Goal: Complete application form

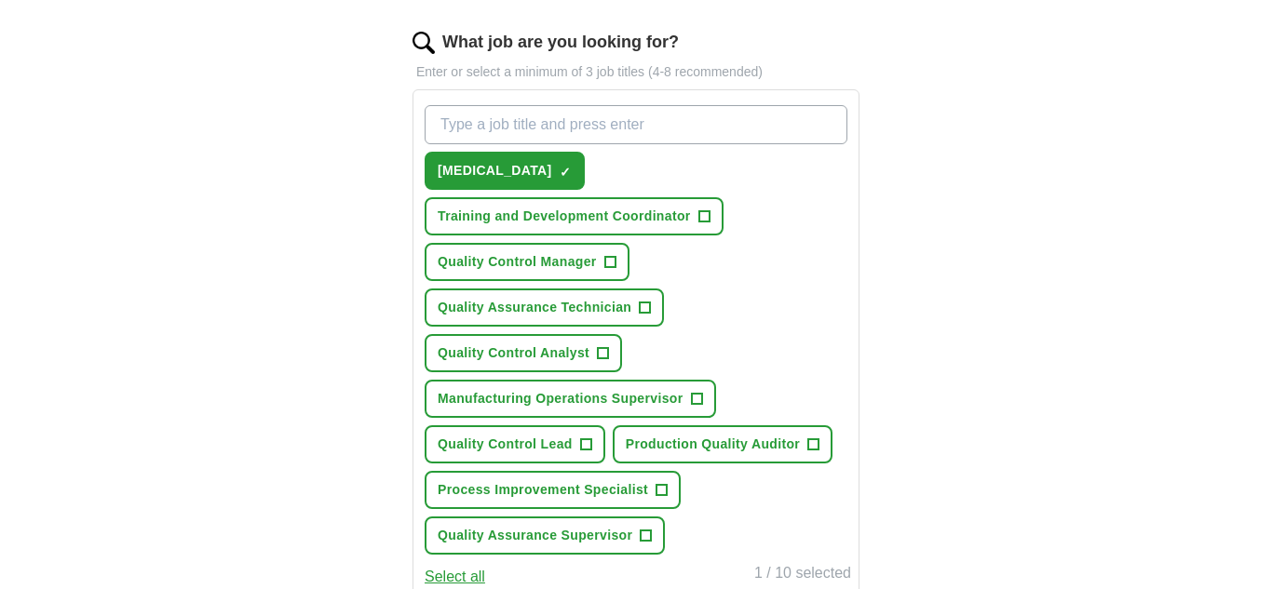
scroll to position [633, 0]
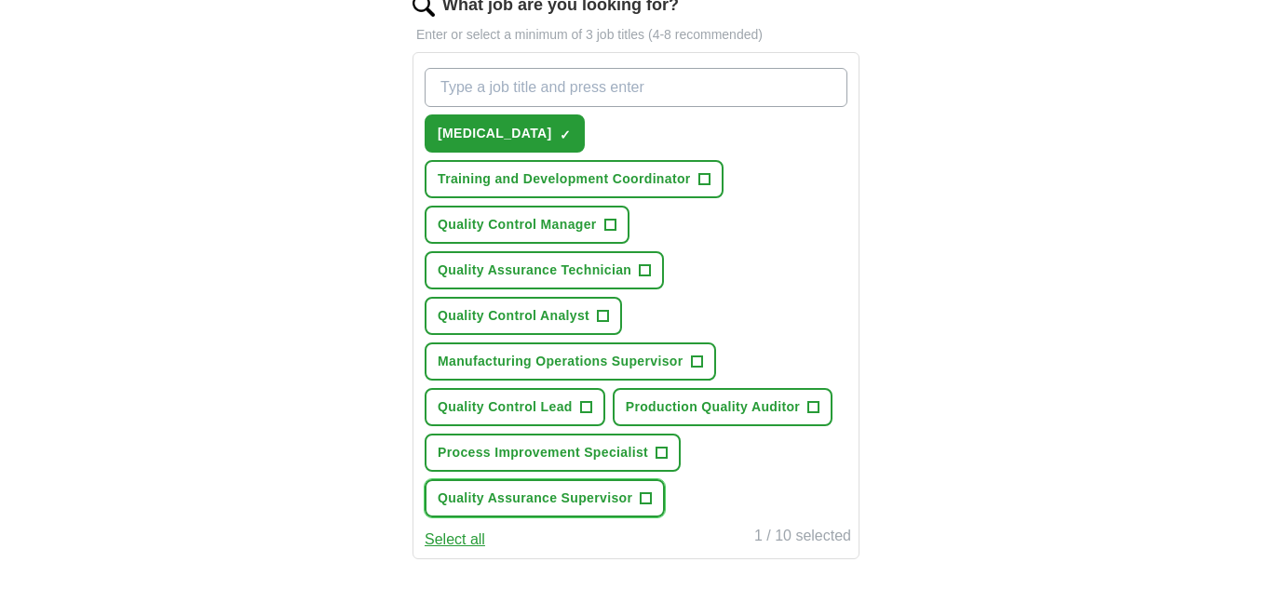
click at [652, 498] on span "+" at bounding box center [645, 498] width 11 height 15
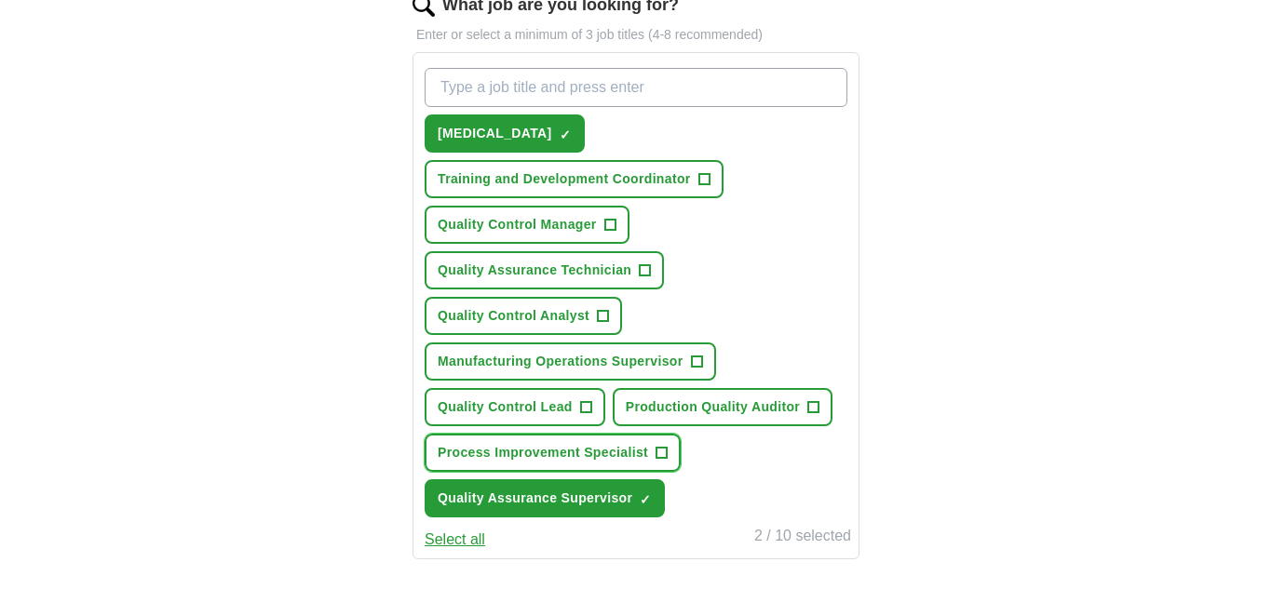
click at [666, 459] on span "+" at bounding box center [661, 453] width 11 height 15
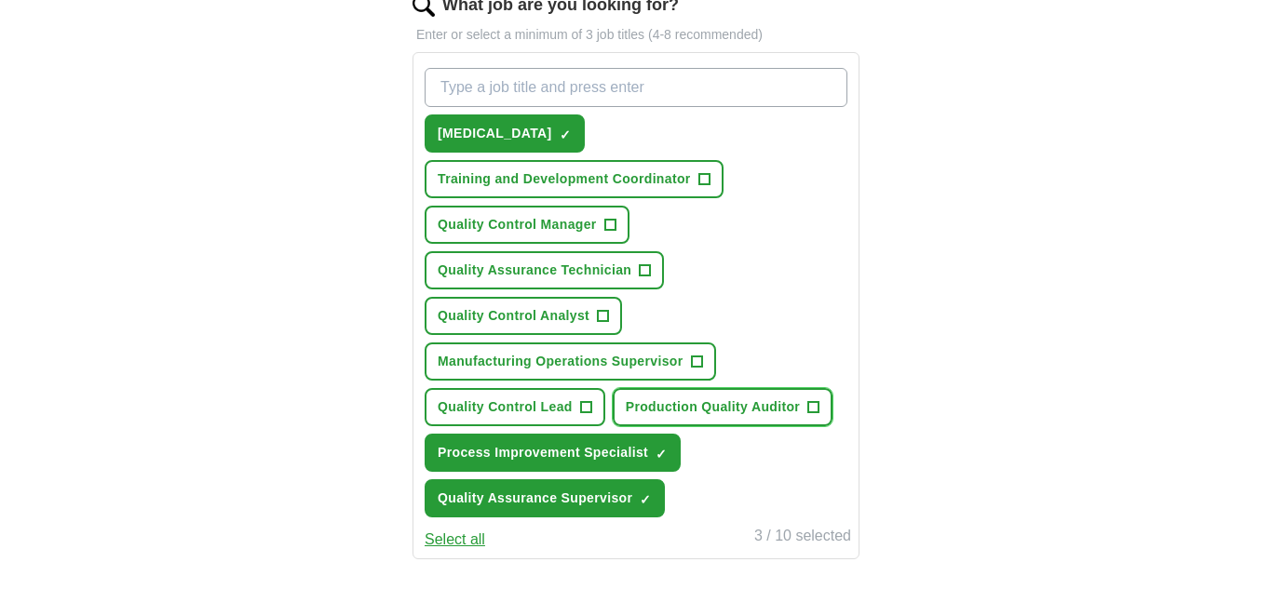
click at [787, 411] on span "Production Quality Auditor" at bounding box center [713, 407] width 174 height 20
click at [584, 408] on span "+" at bounding box center [585, 407] width 11 height 15
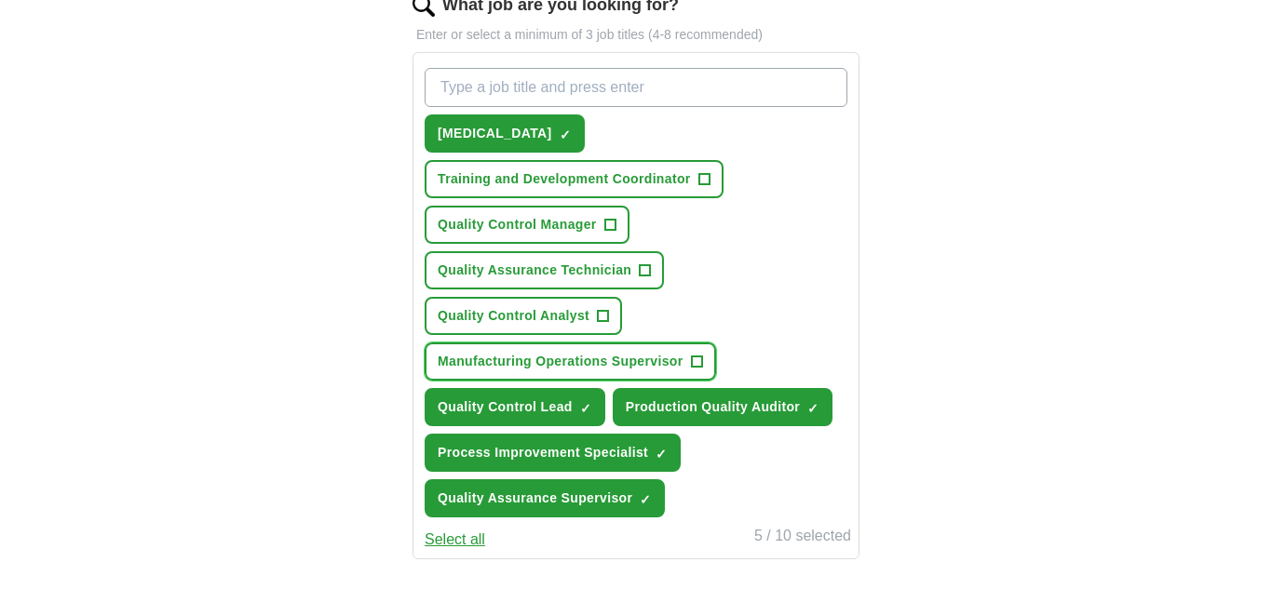
click at [654, 358] on span "Manufacturing Operations Supervisor" at bounding box center [560, 362] width 246 height 20
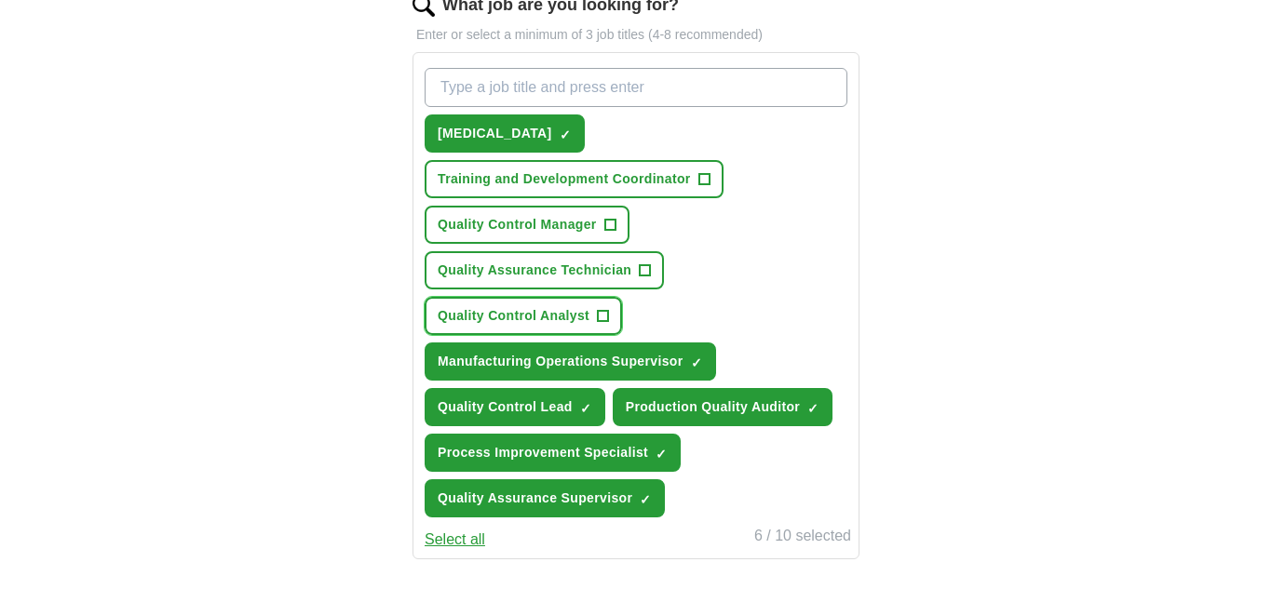
click at [584, 315] on span "Quality Control Analyst" at bounding box center [513, 316] width 152 height 20
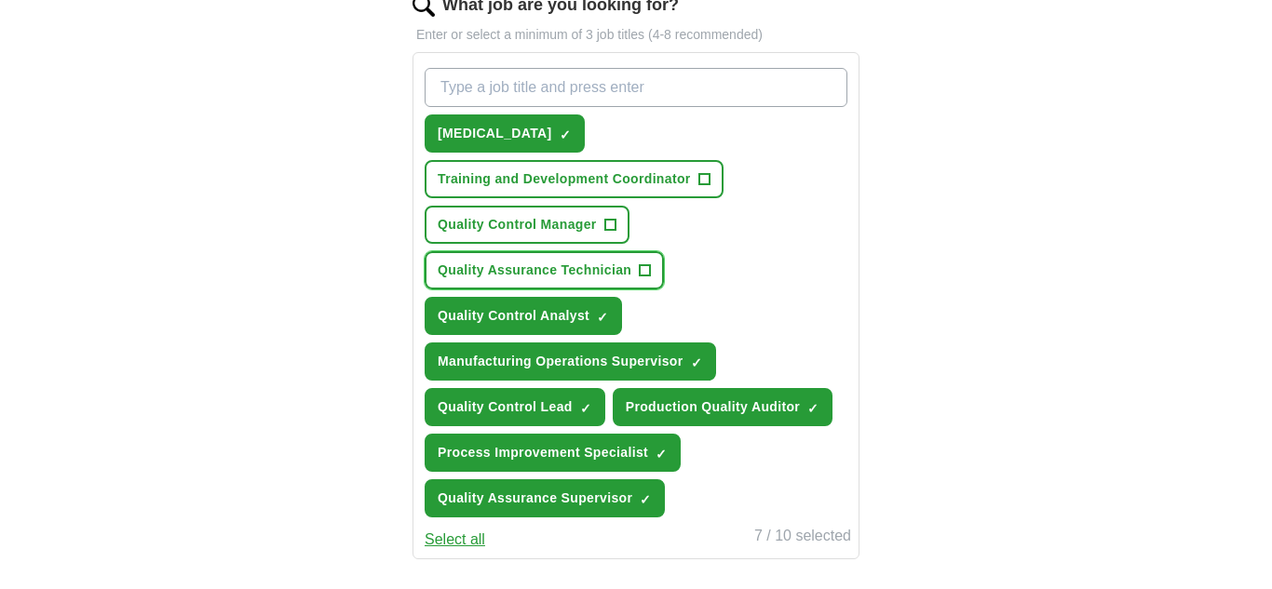
click at [620, 269] on span "Quality Assurance Technician" at bounding box center [534, 271] width 194 height 20
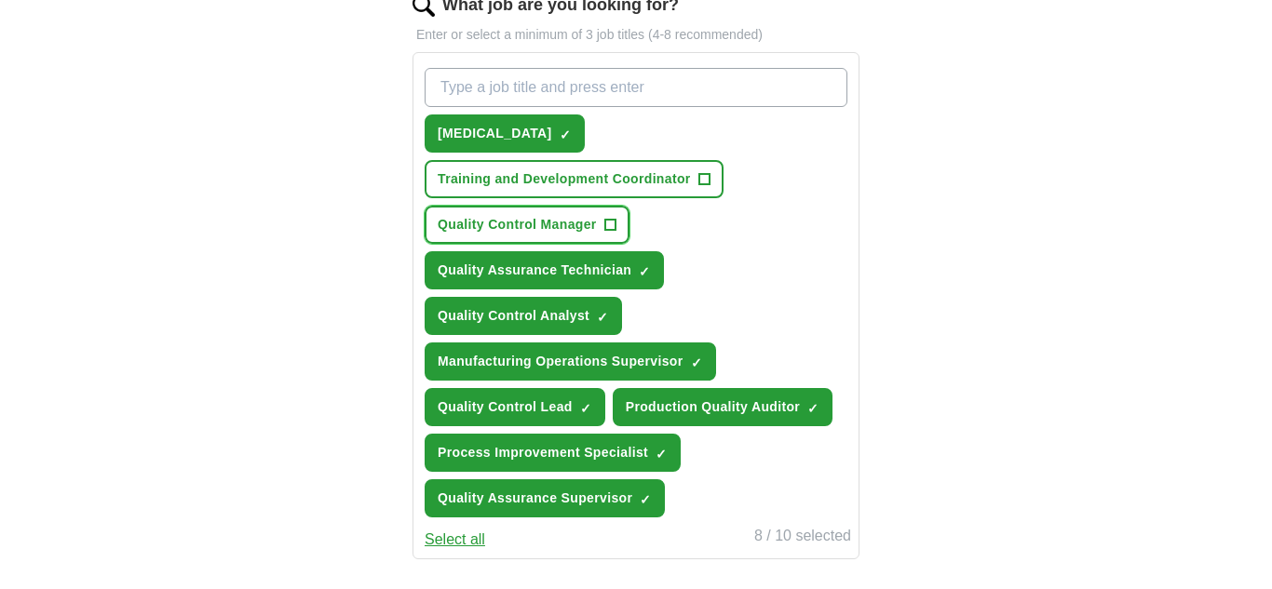
click at [595, 229] on span "Quality Control Manager" at bounding box center [516, 225] width 159 height 20
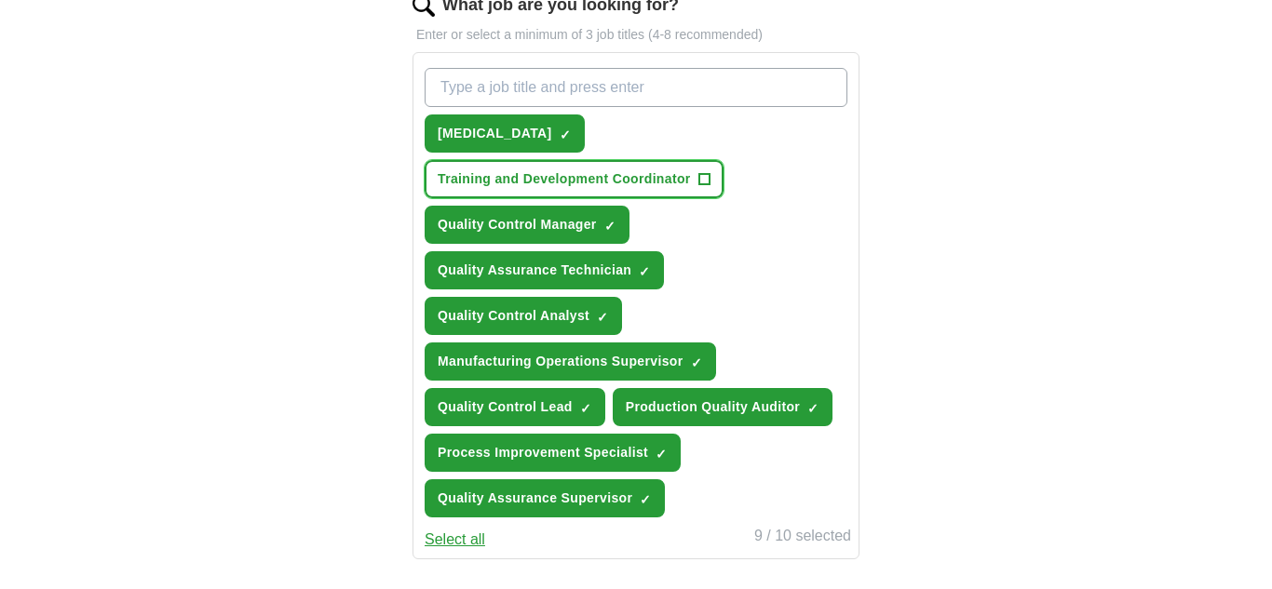
click at [644, 183] on span "Training and Development Coordinator" at bounding box center [563, 179] width 253 height 20
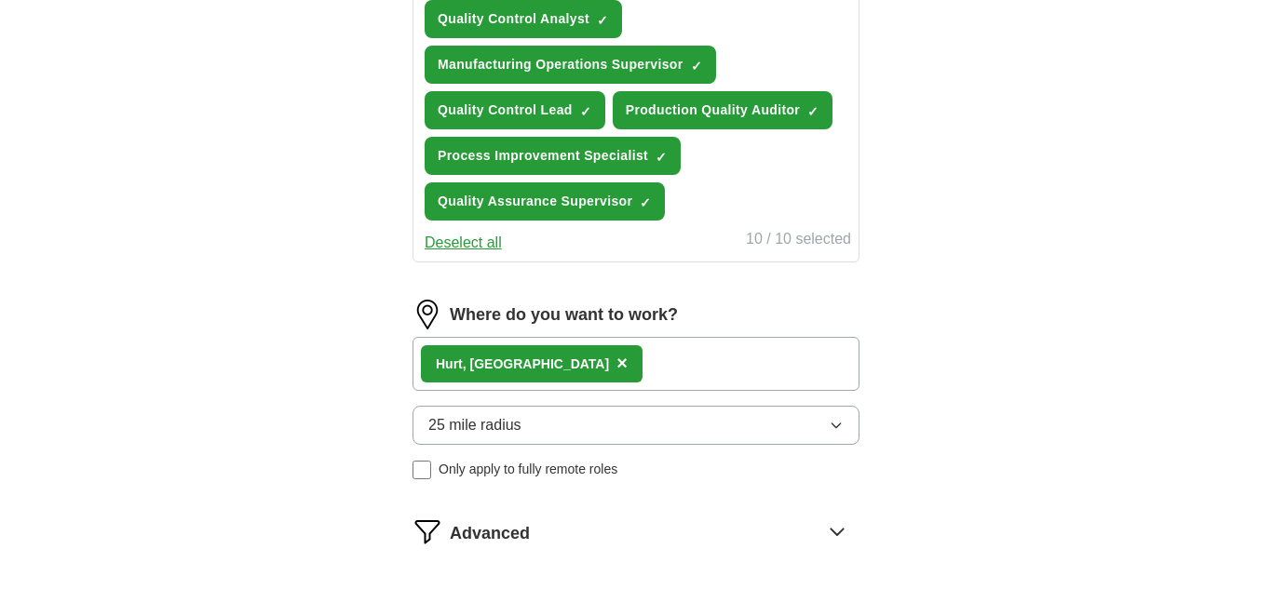
scroll to position [931, 0]
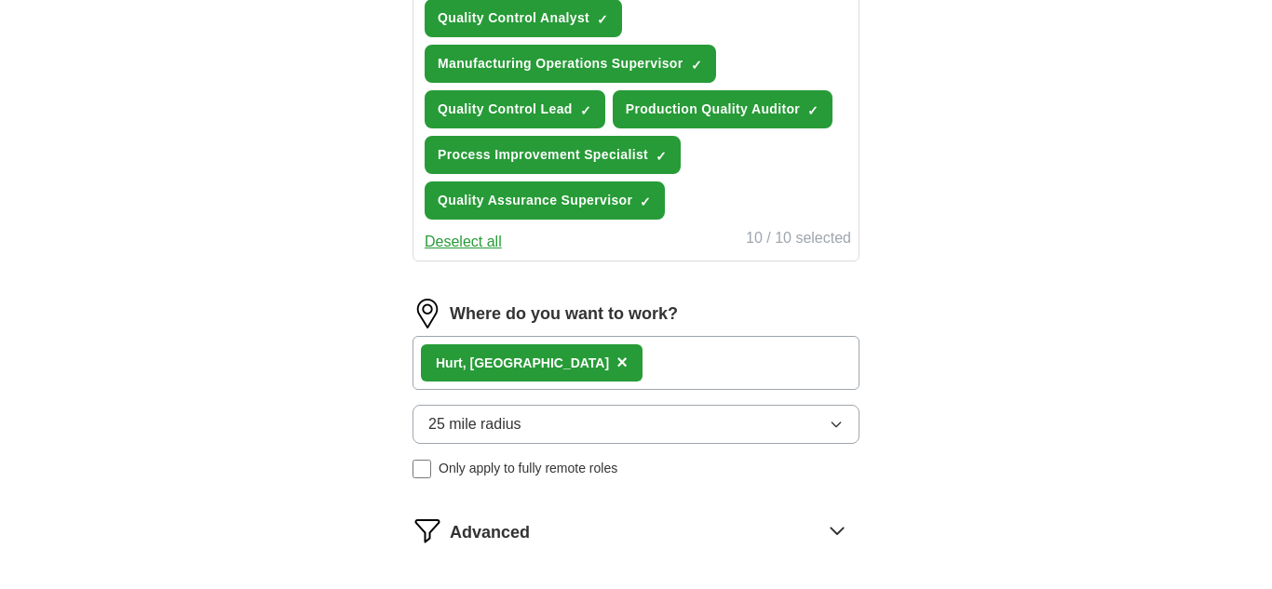
click at [837, 427] on icon "button" at bounding box center [835, 425] width 8 height 5
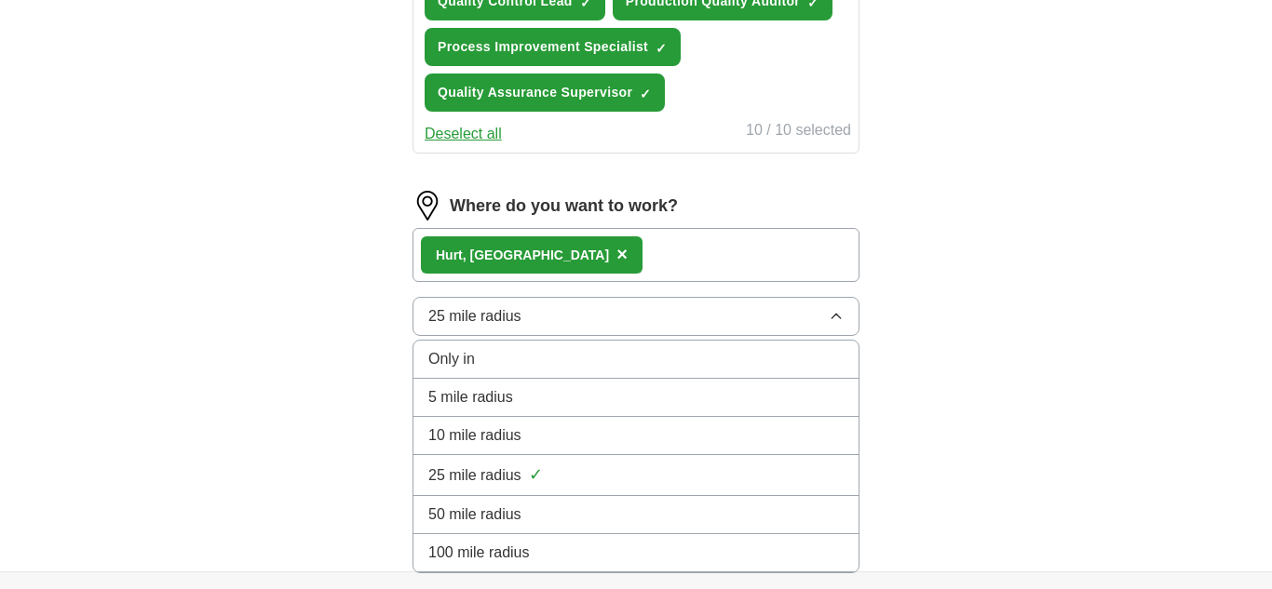
scroll to position [1043, 0]
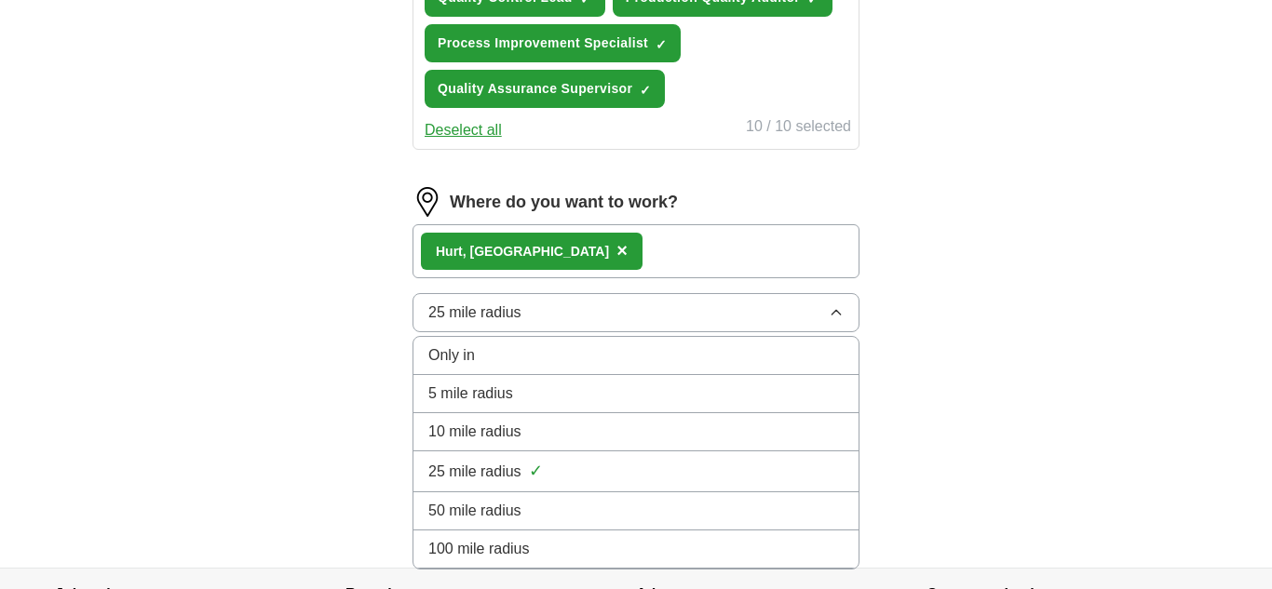
click at [502, 470] on span "25 mile radius" at bounding box center [474, 472] width 93 height 22
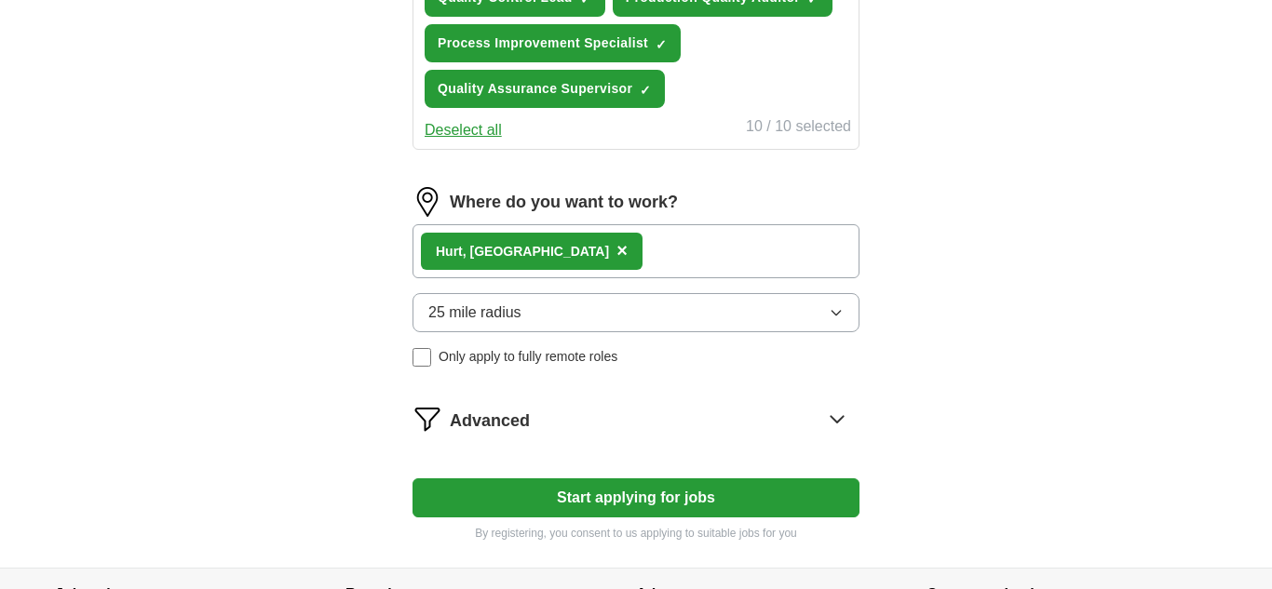
click at [841, 420] on icon at bounding box center [836, 419] width 12 height 7
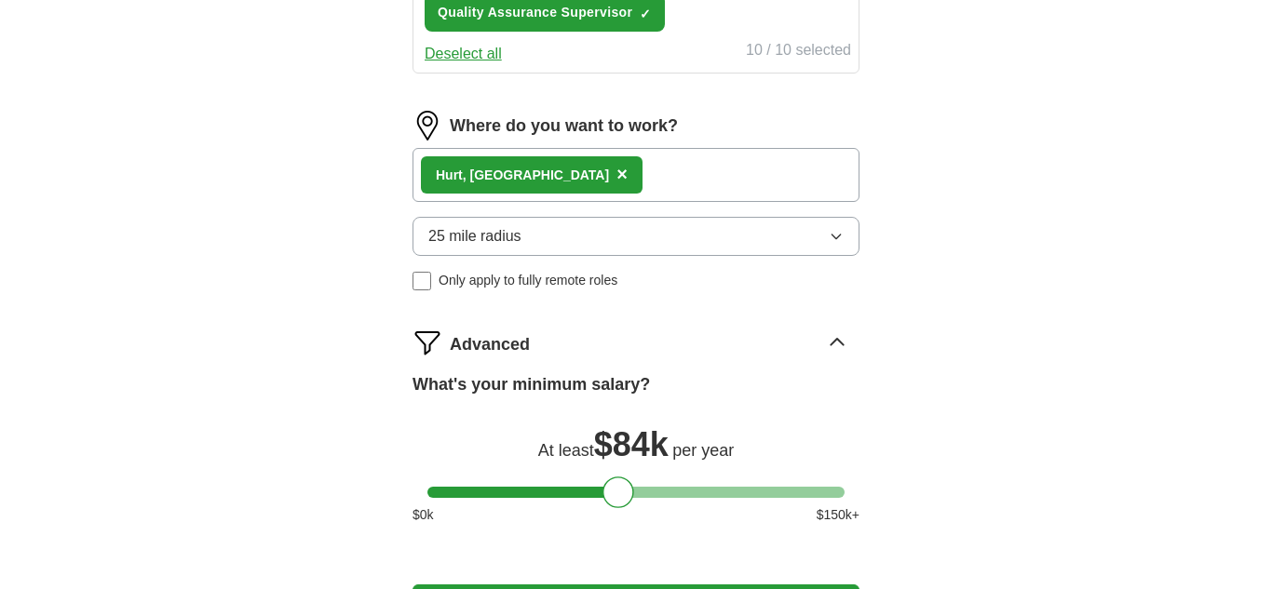
scroll to position [1154, 0]
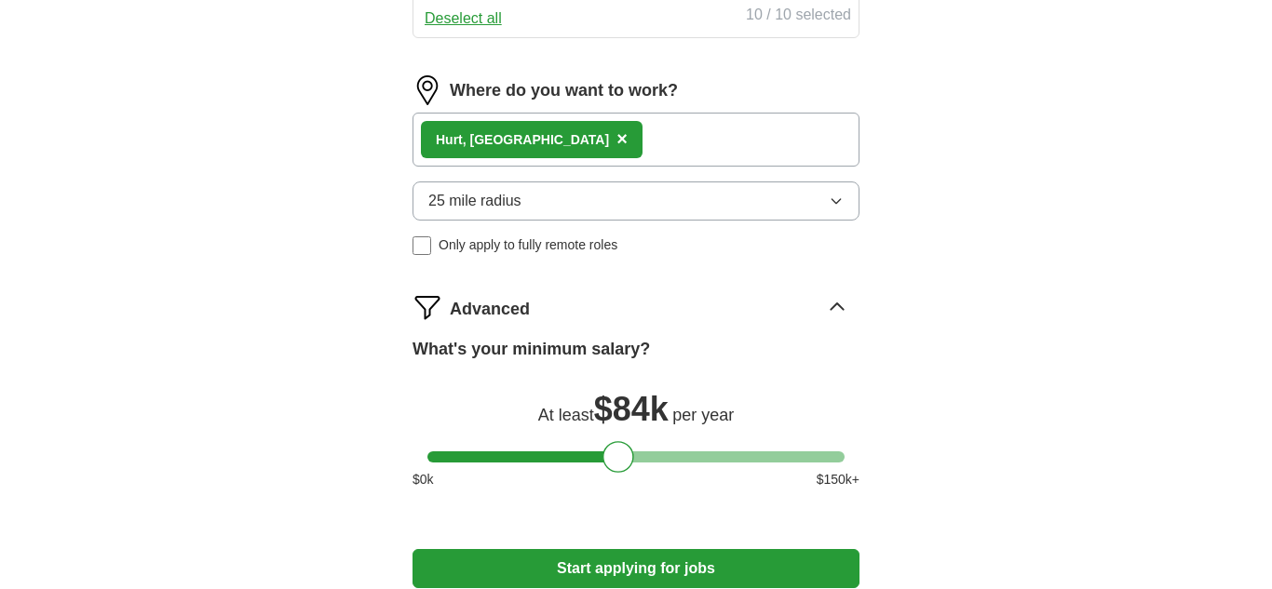
click at [576, 461] on div at bounding box center [635, 456] width 417 height 11
click at [553, 461] on div at bounding box center [635, 456] width 417 height 11
click at [535, 461] on div at bounding box center [635, 456] width 417 height 11
click at [517, 460] on div at bounding box center [635, 456] width 417 height 11
click at [571, 565] on button "Start applying for jobs" at bounding box center [635, 568] width 447 height 39
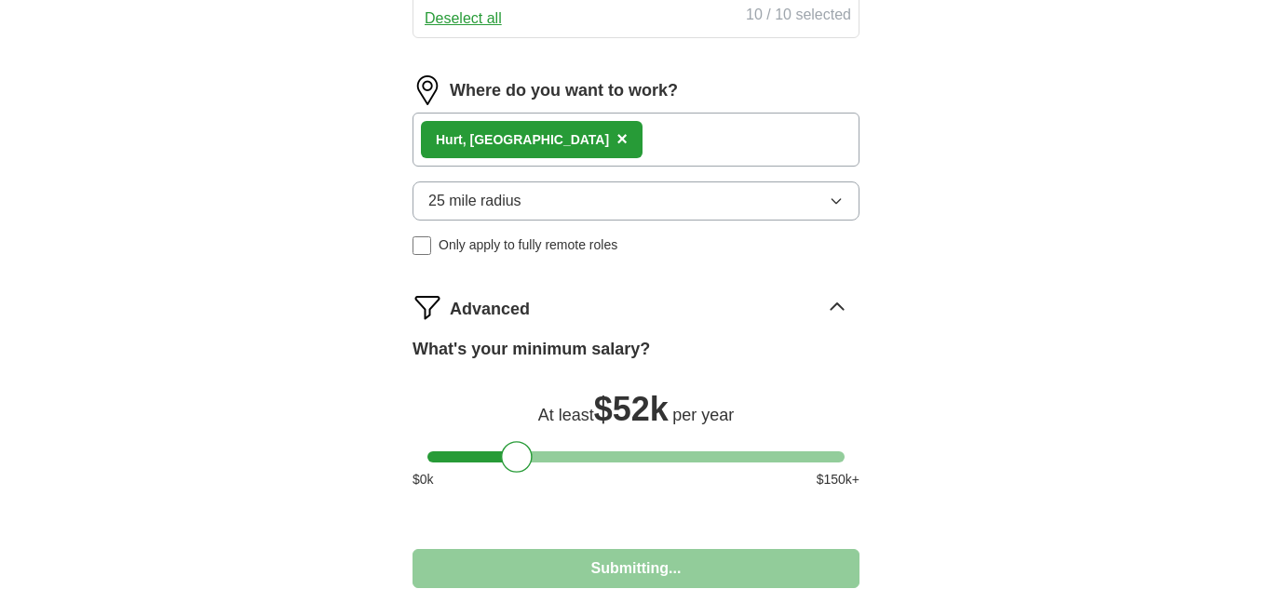
select select "**"
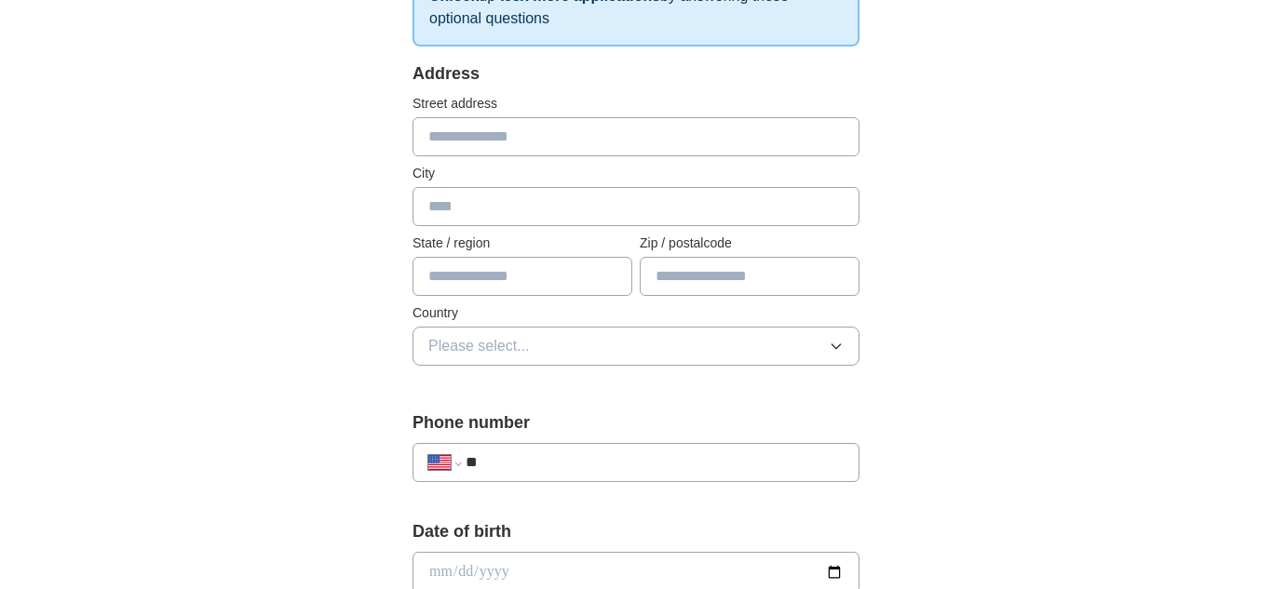
scroll to position [335, 0]
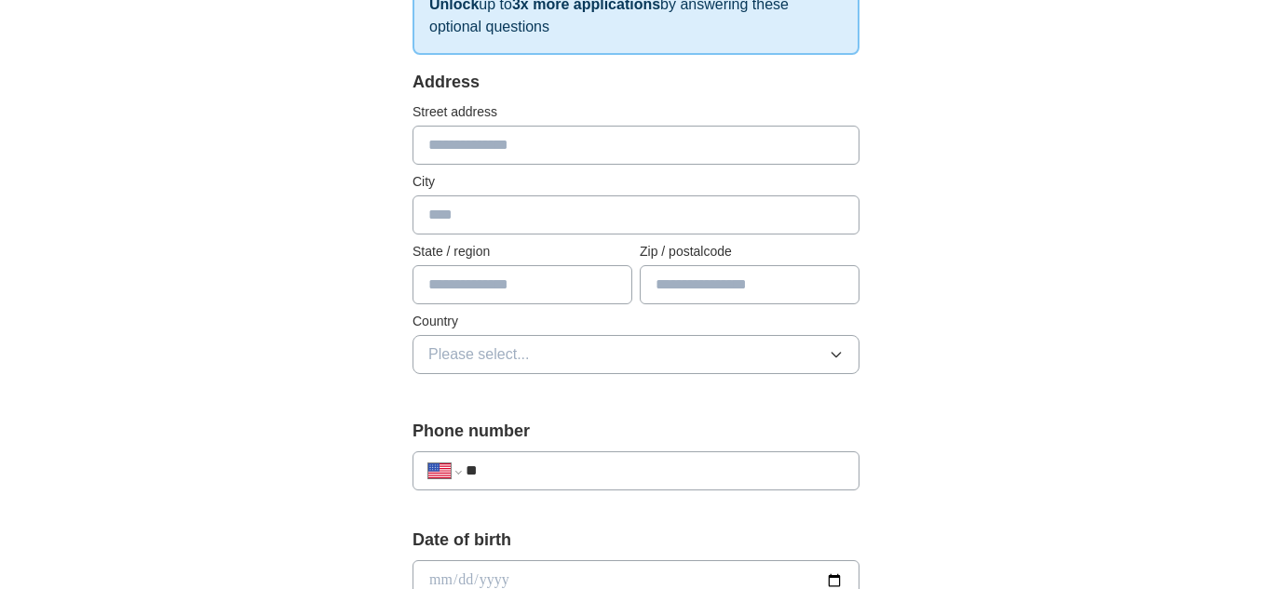
click at [595, 155] on input "text" at bounding box center [635, 145] width 447 height 39
type input "**********"
type input "****"
type input "********"
type input "*****"
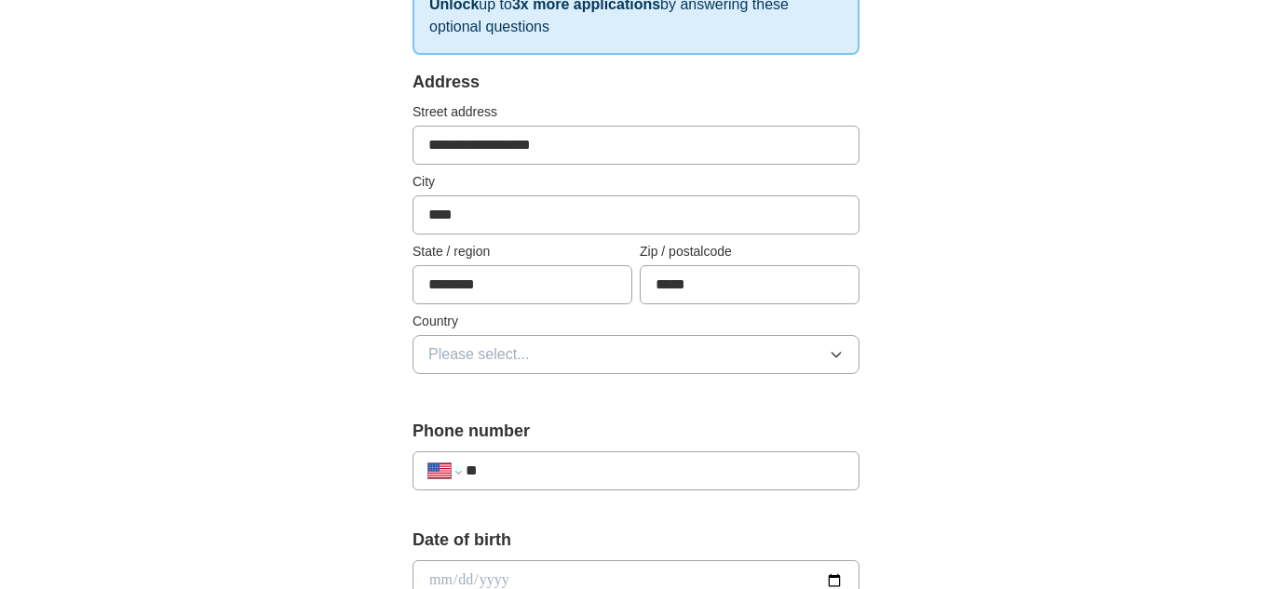
click at [580, 352] on button "Please select..." at bounding box center [635, 354] width 447 height 39
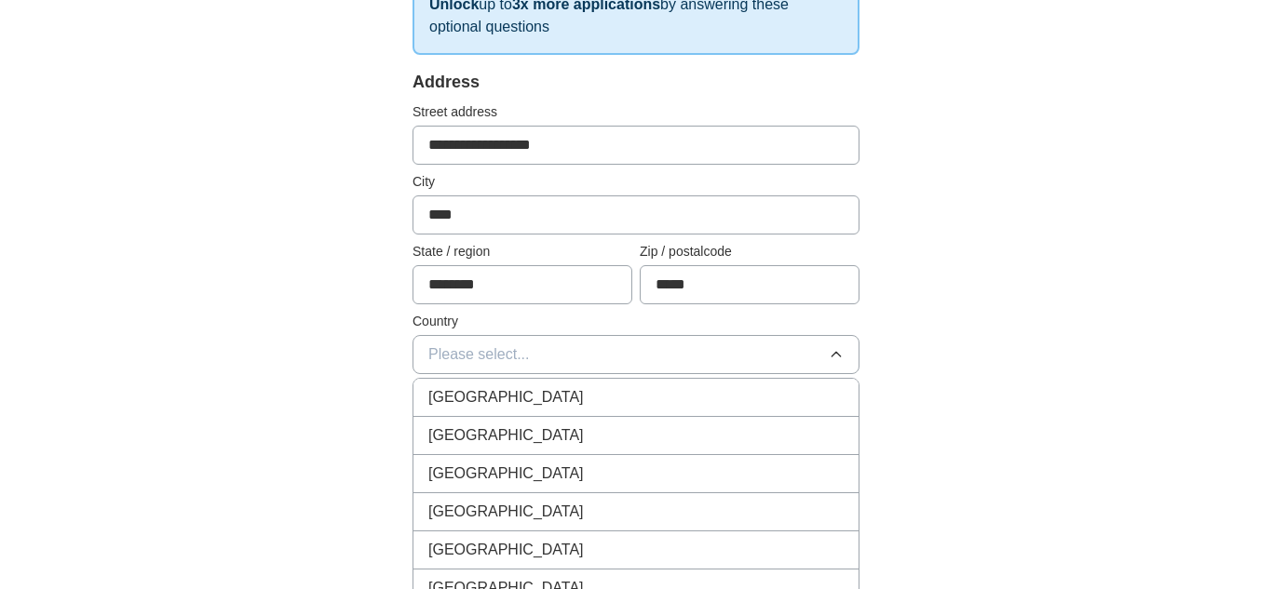
click at [560, 437] on div "[GEOGRAPHIC_DATA]" at bounding box center [635, 435] width 415 height 22
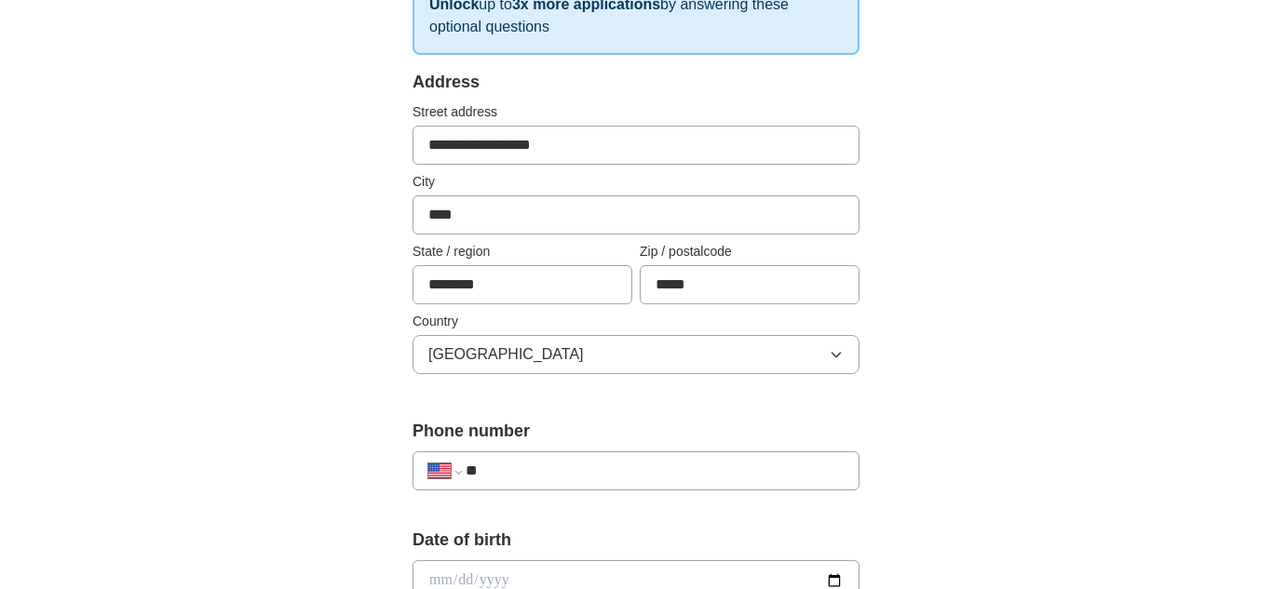
click at [583, 476] on input "**" at bounding box center [654, 471] width 378 height 22
type input "**********"
click at [1227, 500] on div "**********" at bounding box center [635, 569] width 1191 height 1695
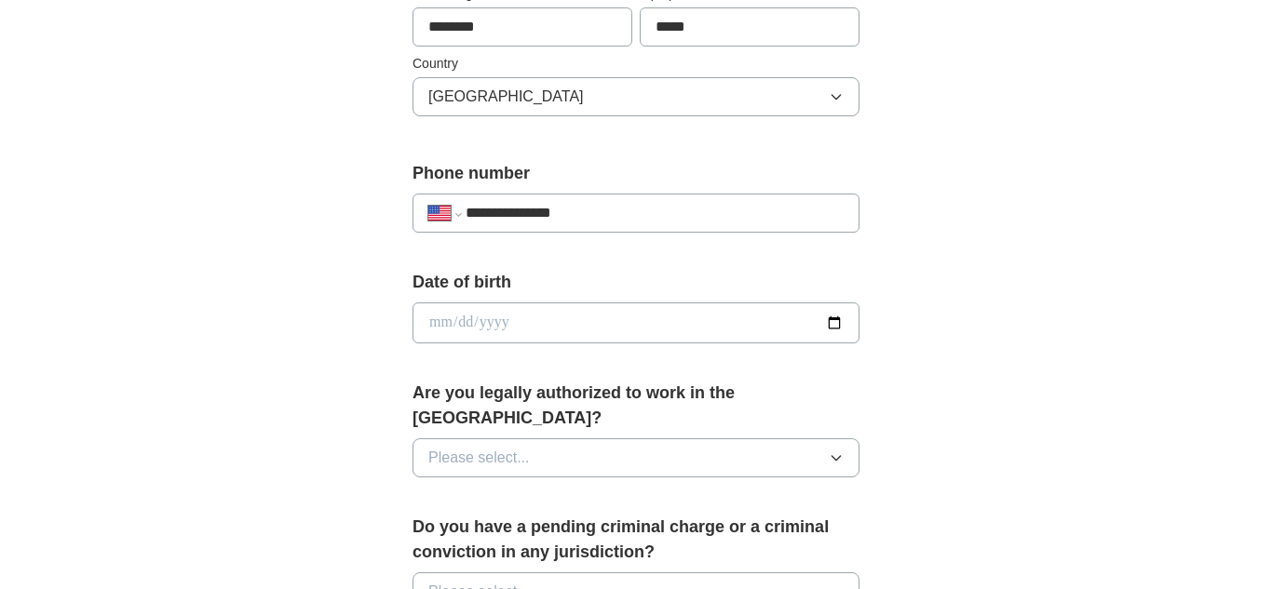
scroll to position [596, 0]
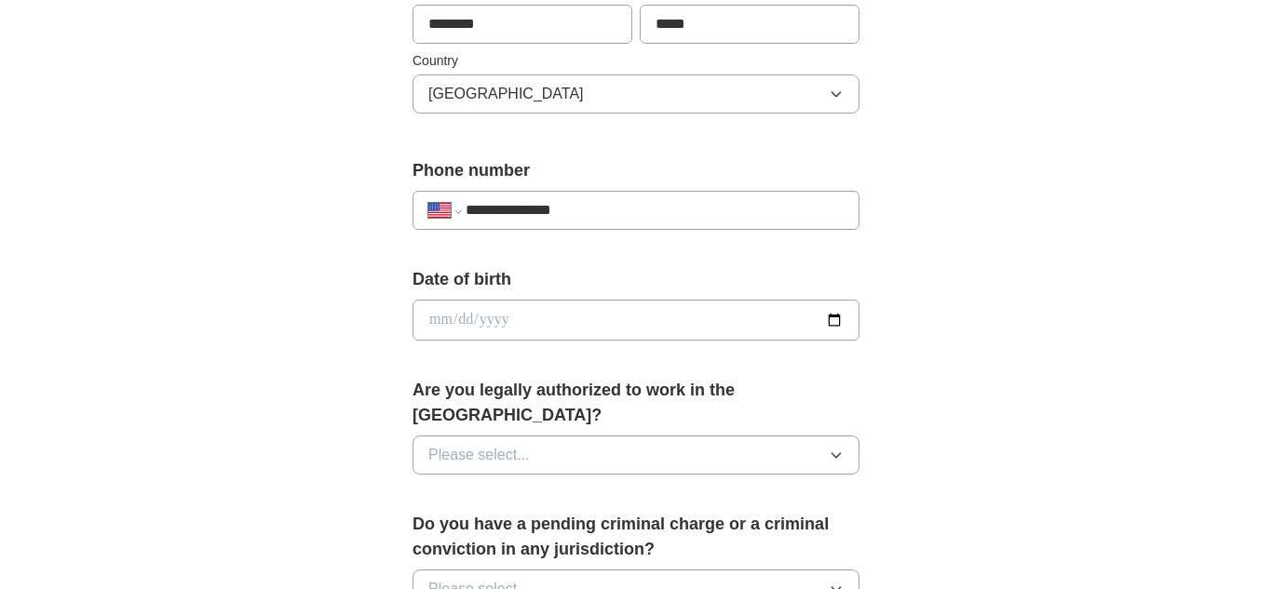
click at [477, 321] on input "date" at bounding box center [635, 320] width 447 height 41
type input "**********"
click at [490, 444] on span "Please select..." at bounding box center [478, 455] width 101 height 22
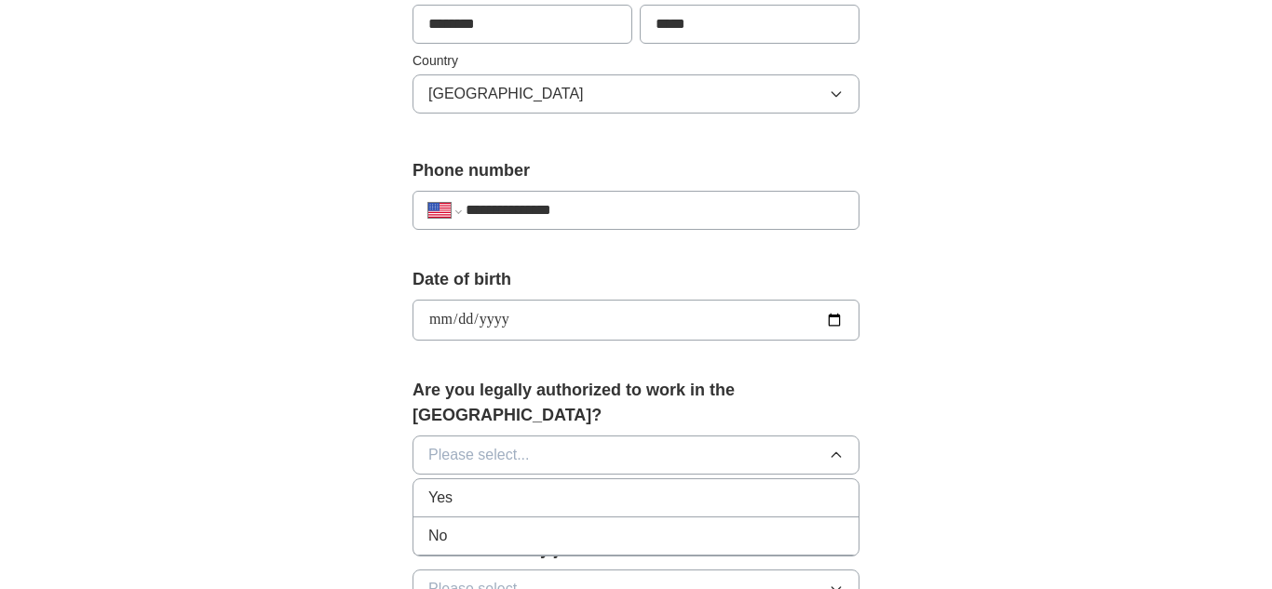
click at [478, 487] on div "Yes" at bounding box center [635, 498] width 415 height 22
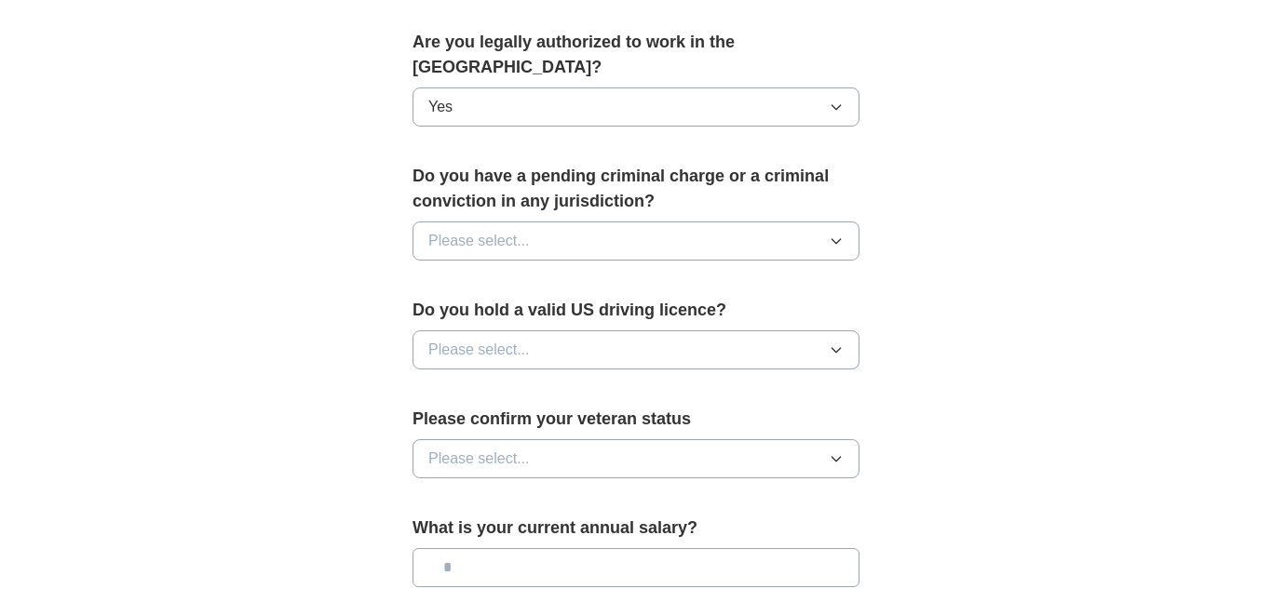
scroll to position [968, 0]
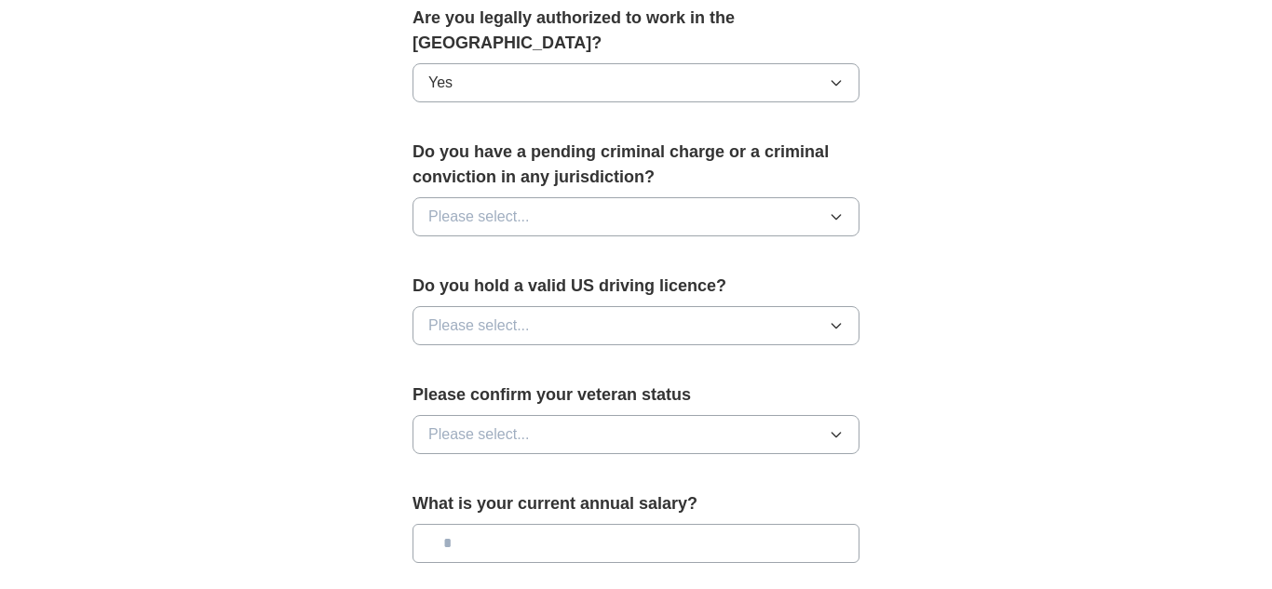
click at [838, 209] on icon "button" at bounding box center [835, 216] width 15 height 15
click at [706, 287] on div "No" at bounding box center [635, 298] width 415 height 22
click at [839, 318] on icon "button" at bounding box center [835, 325] width 15 height 15
click at [704, 357] on div "Yes" at bounding box center [635, 368] width 415 height 22
click at [850, 415] on button "Please select..." at bounding box center [635, 434] width 447 height 39
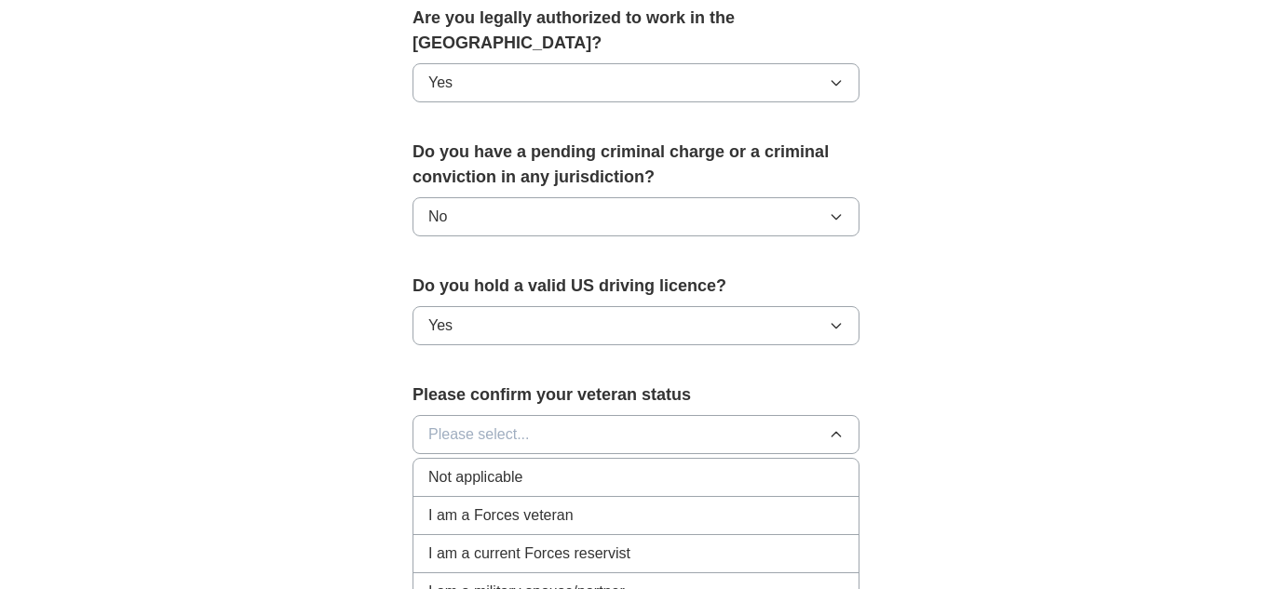
click at [815, 459] on li "Not applicable" at bounding box center [635, 478] width 445 height 38
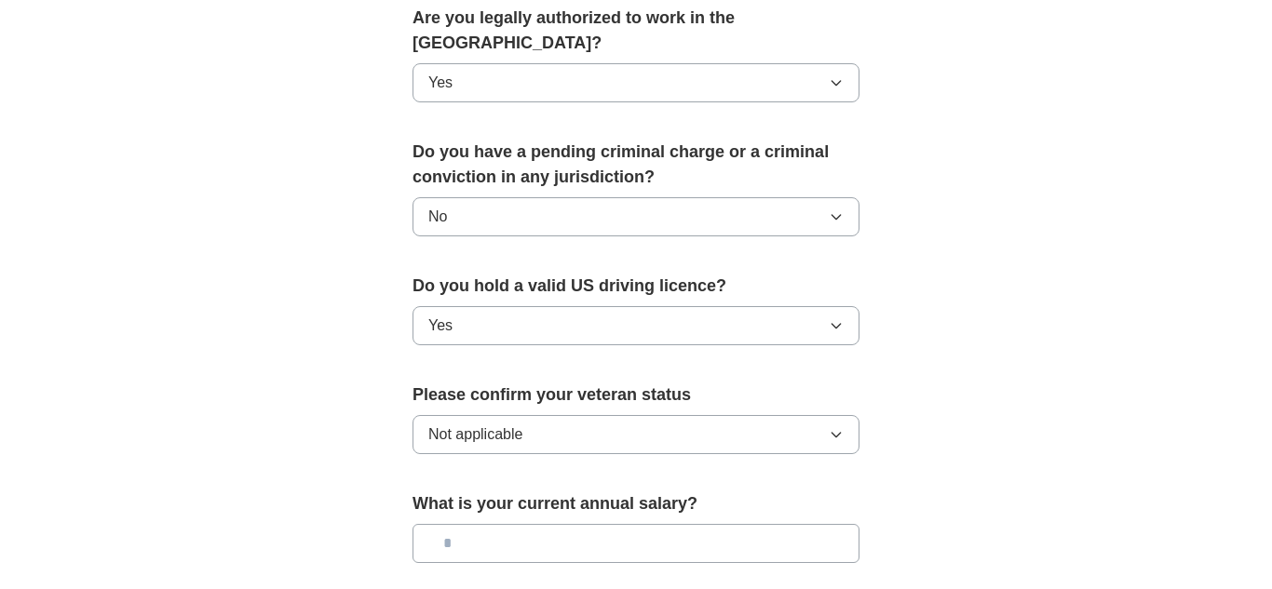
click at [783, 524] on input "text" at bounding box center [635, 543] width 447 height 39
type input "*******"
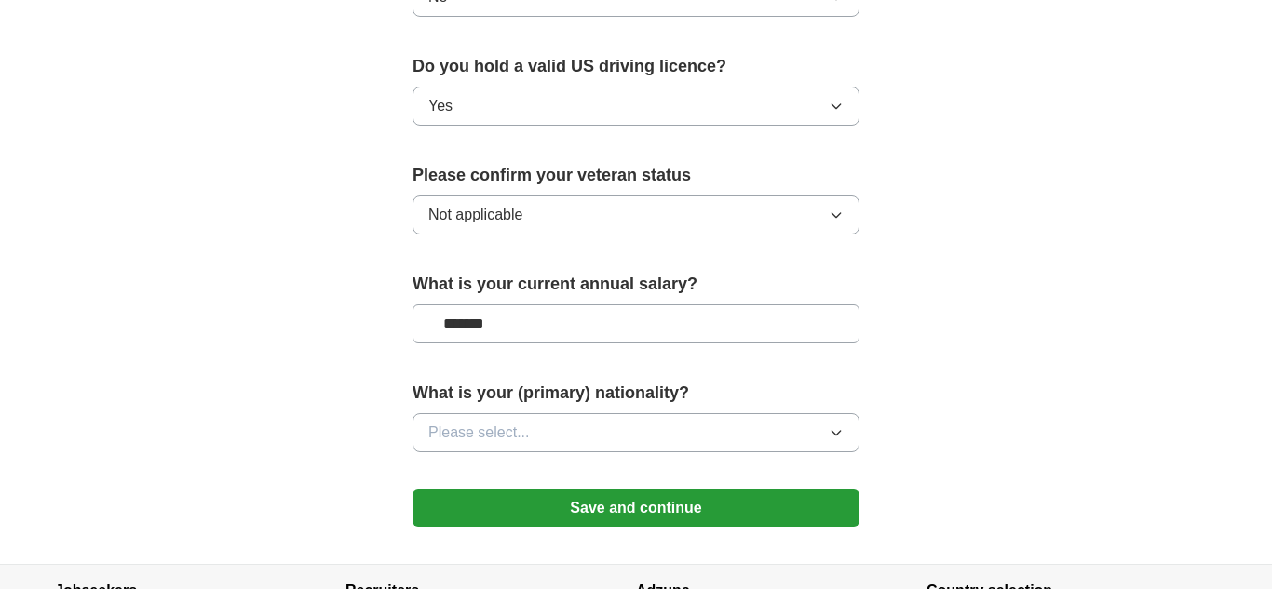
scroll to position [1191, 0]
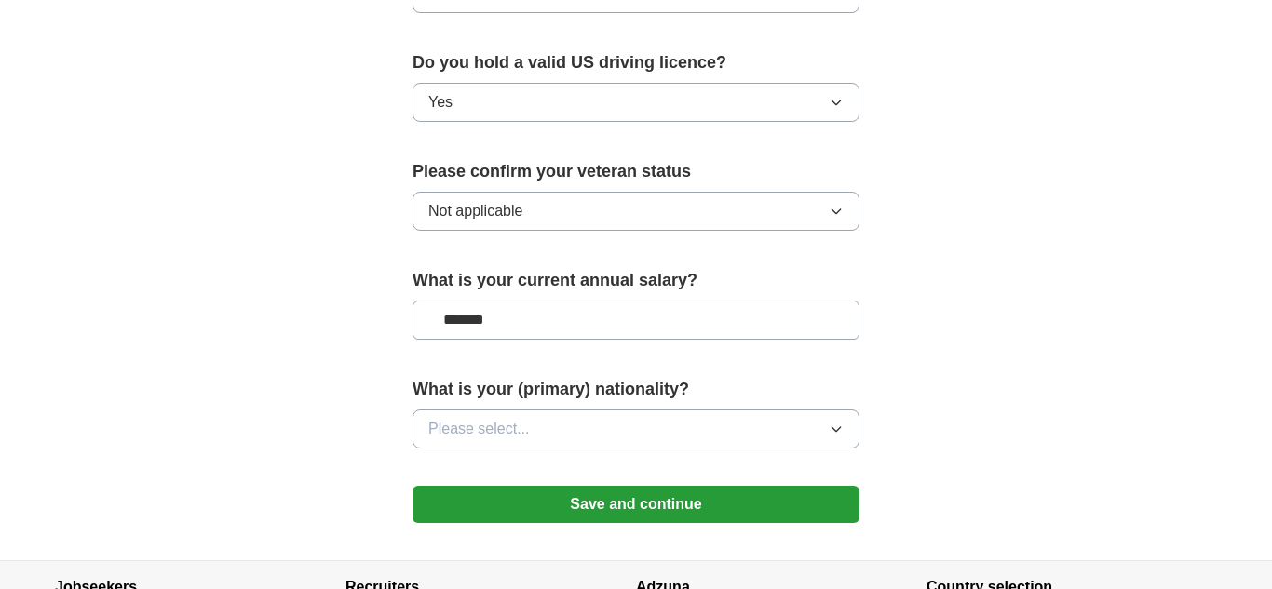
click at [842, 422] on icon "button" at bounding box center [835, 429] width 15 height 15
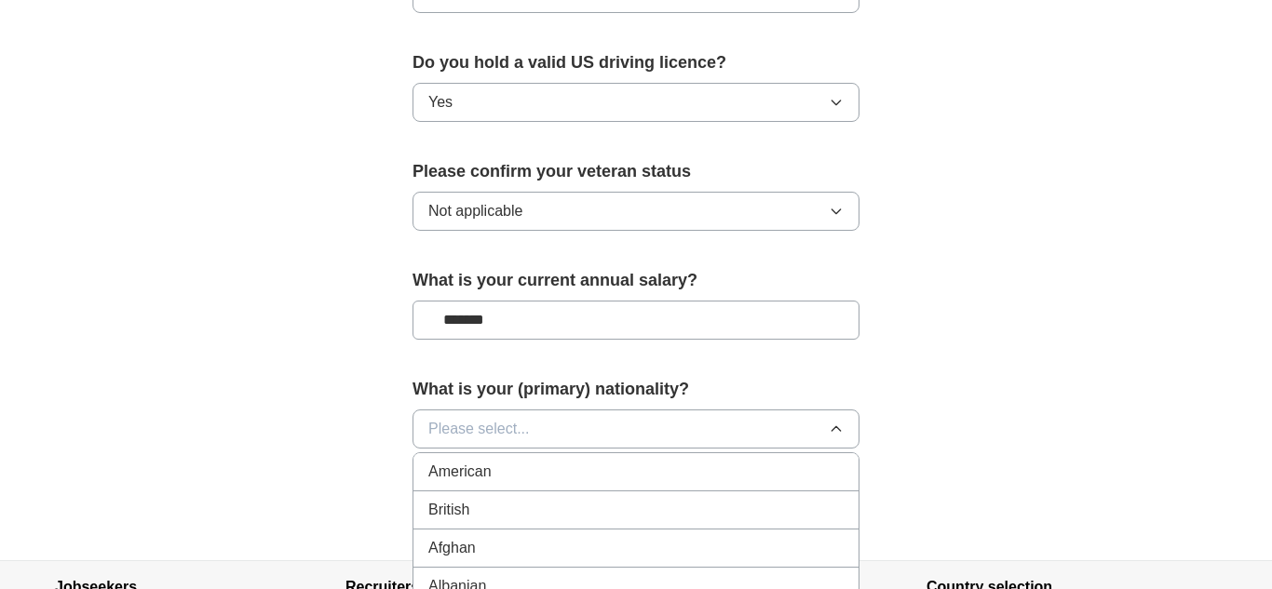
click at [794, 461] on div "American" at bounding box center [635, 472] width 415 height 22
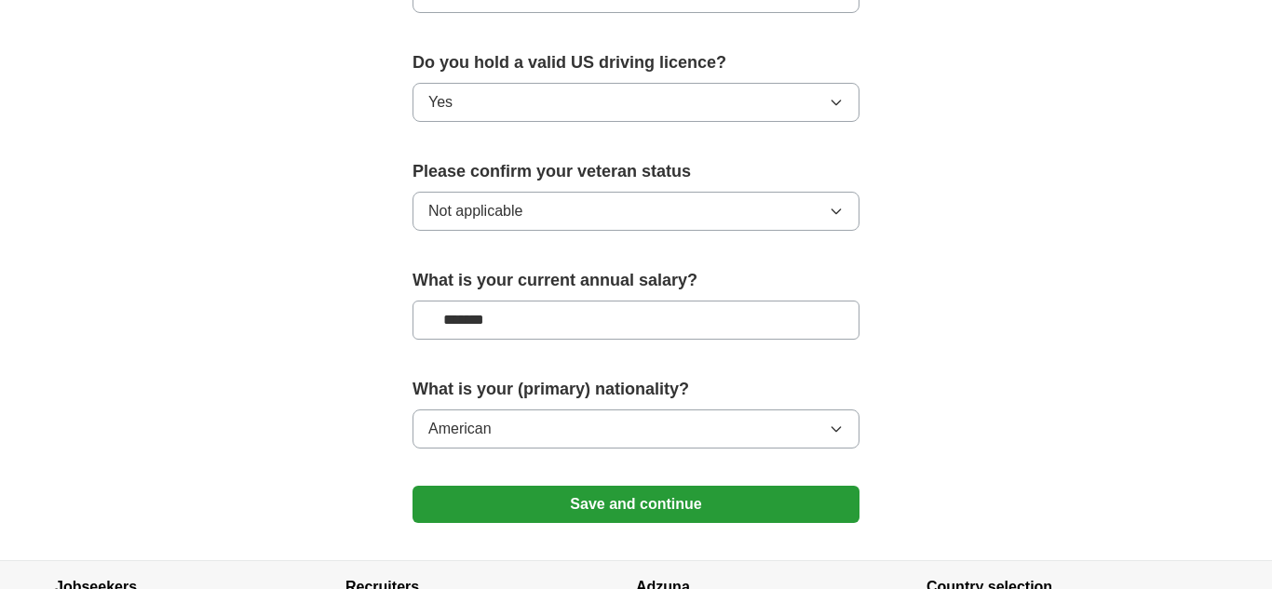
click at [702, 486] on button "Save and continue" at bounding box center [635, 504] width 447 height 37
